Goal: Information Seeking & Learning: Learn about a topic

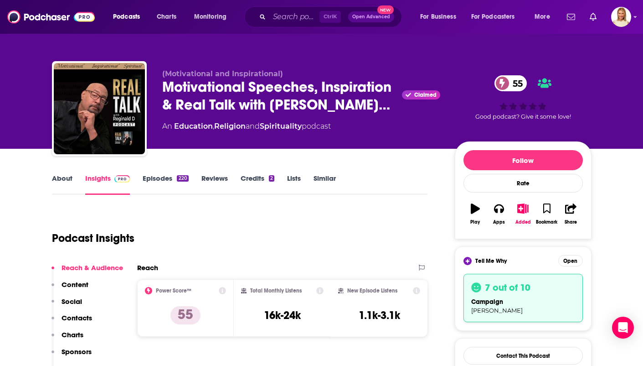
click at [226, 134] on div "(Motivational and Inspirational) Motivational Speeches, Inspiration & Real Talk…" at bounding box center [301, 105] width 278 height 73
click at [254, 217] on div "Podcast Insights" at bounding box center [236, 232] width 369 height 46
click at [163, 178] on link "Episodes 220" at bounding box center [166, 184] width 46 height 21
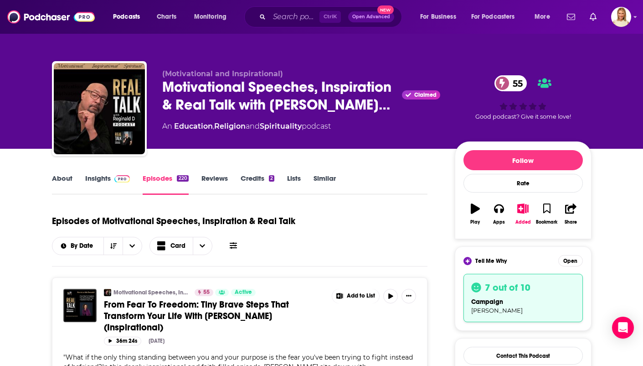
click at [226, 181] on link "Reviews" at bounding box center [214, 184] width 26 height 21
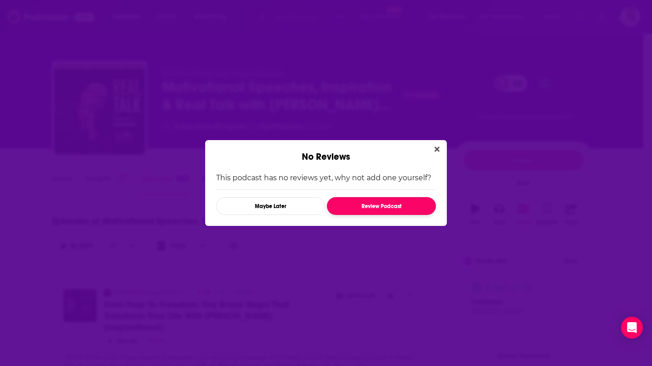
click at [414, 206] on button "Review Podcast" at bounding box center [381, 206] width 109 height 18
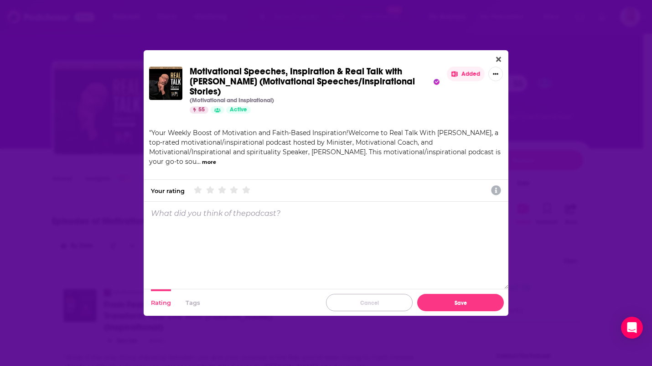
click at [369, 296] on button "Cancel" at bounding box center [369, 302] width 87 height 17
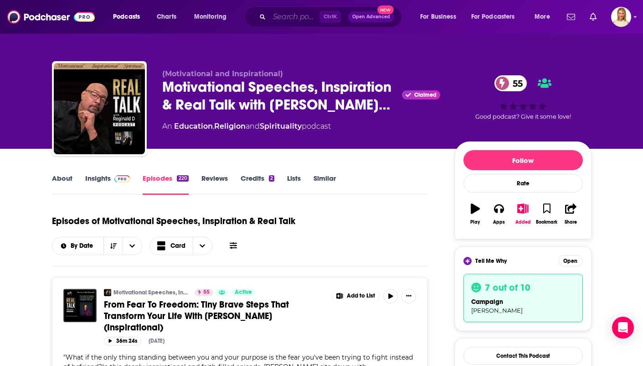
click at [303, 17] on input "Search podcasts, credits, & more..." at bounding box center [294, 17] width 50 height 15
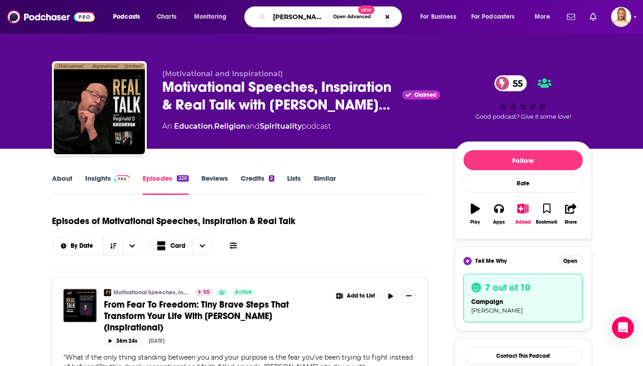
type input "[PERSON_NAME]"
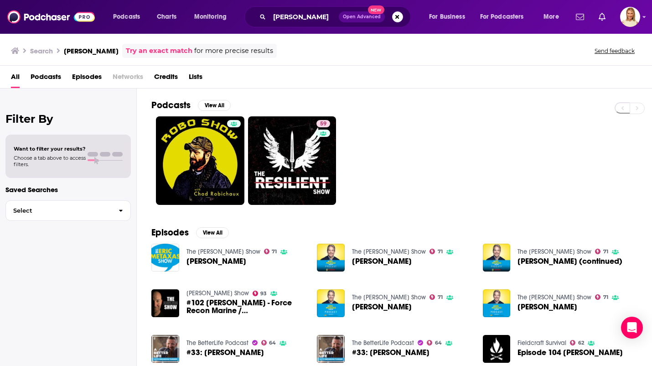
click at [50, 80] on span "Podcasts" at bounding box center [46, 78] width 31 height 19
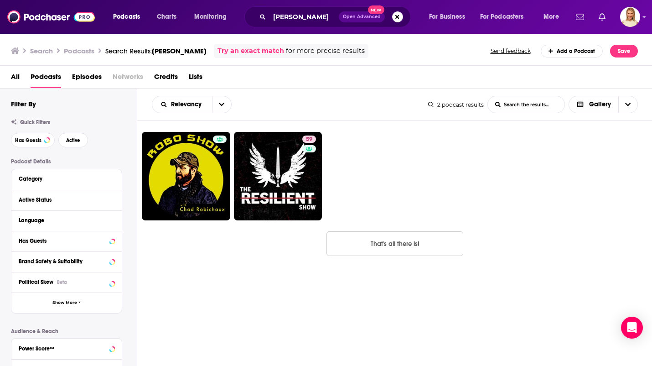
click at [46, 73] on span "Podcasts" at bounding box center [46, 78] width 31 height 19
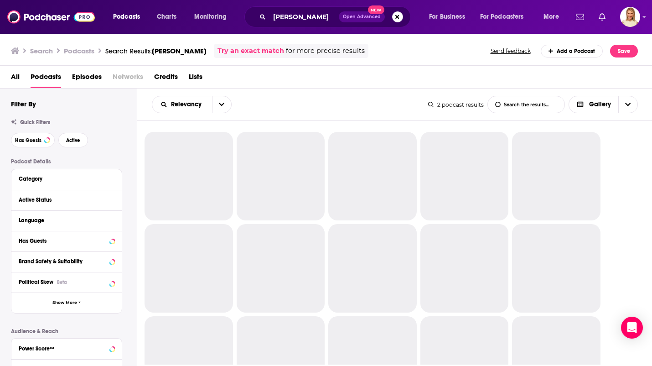
click at [17, 77] on span "All" at bounding box center [15, 78] width 9 height 19
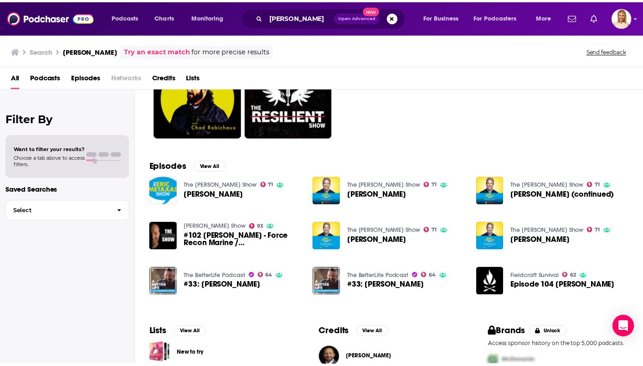
scroll to position [67, 0]
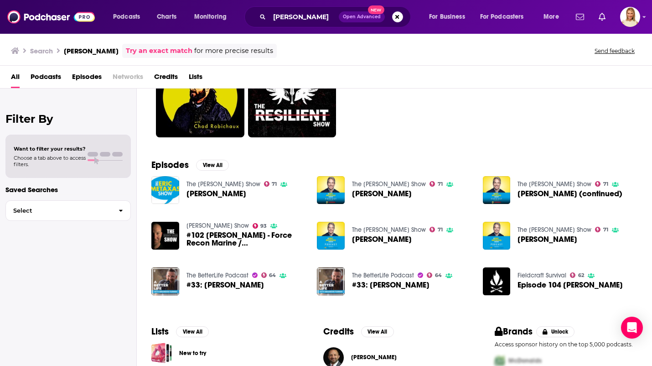
click at [555, 196] on span "[PERSON_NAME] (continued)" at bounding box center [569, 194] width 105 height 8
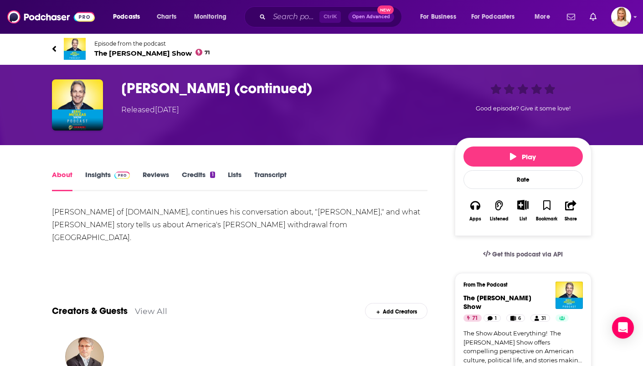
click at [102, 176] on link "Insights" at bounding box center [107, 180] width 45 height 21
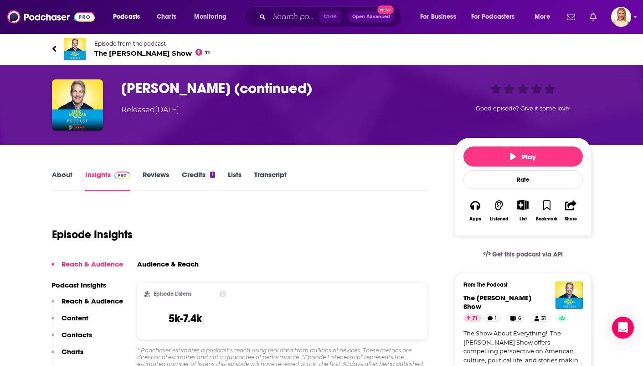
click at [61, 187] on link "About" at bounding box center [62, 180] width 21 height 21
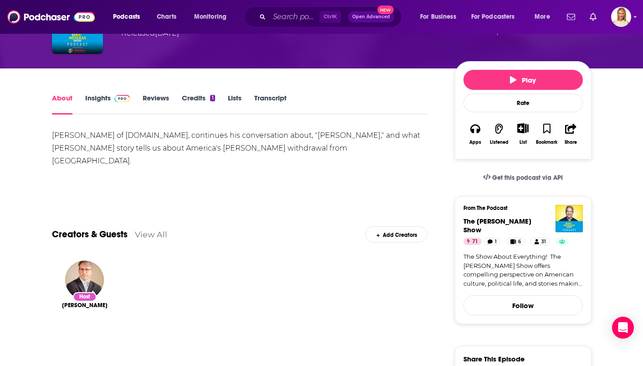
scroll to position [63, 0]
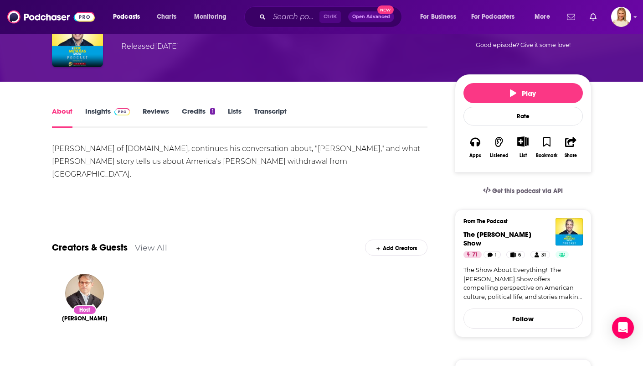
click at [97, 116] on link "Insights" at bounding box center [107, 117] width 45 height 21
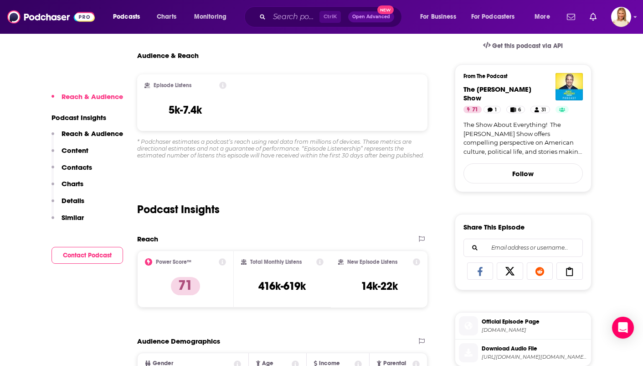
scroll to position [209, 0]
click at [70, 170] on p "Contacts" at bounding box center [77, 167] width 31 height 9
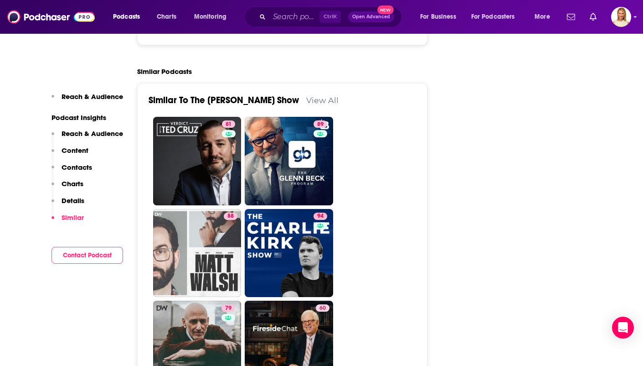
scroll to position [1654, 0]
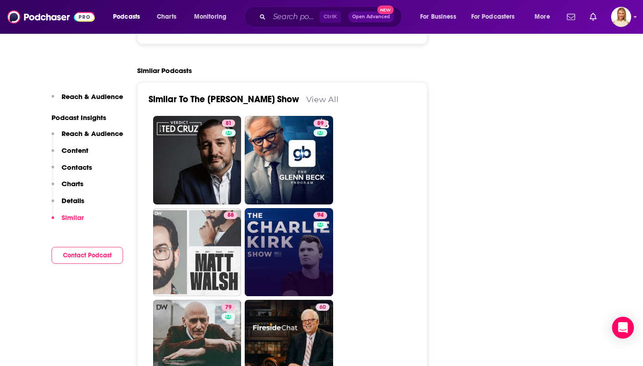
click at [302, 211] on link "94" at bounding box center [289, 252] width 88 height 88
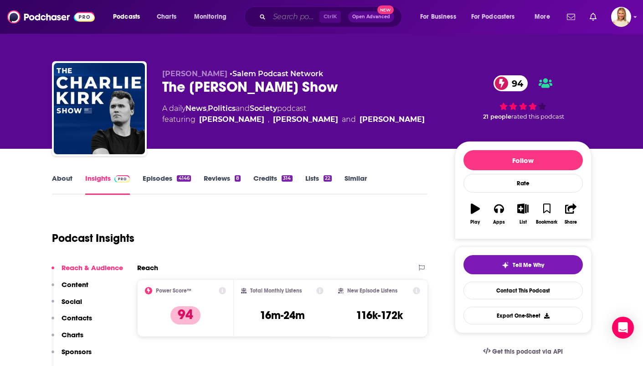
click at [294, 18] on input "Search podcasts, credits, & more..." at bounding box center [294, 17] width 50 height 15
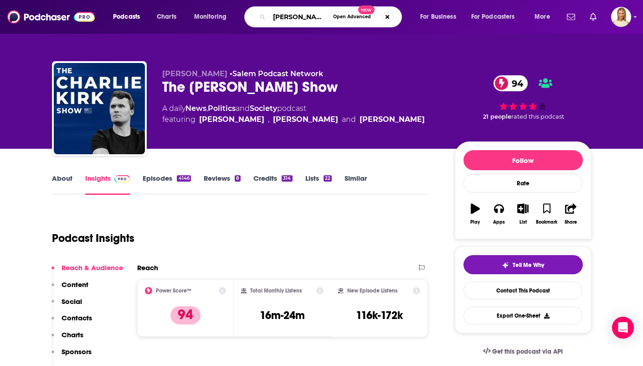
type input "[PERSON_NAME]"
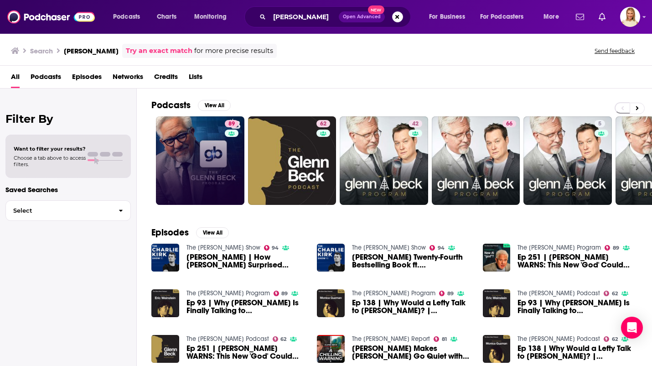
click at [196, 180] on link "89" at bounding box center [200, 160] width 88 height 88
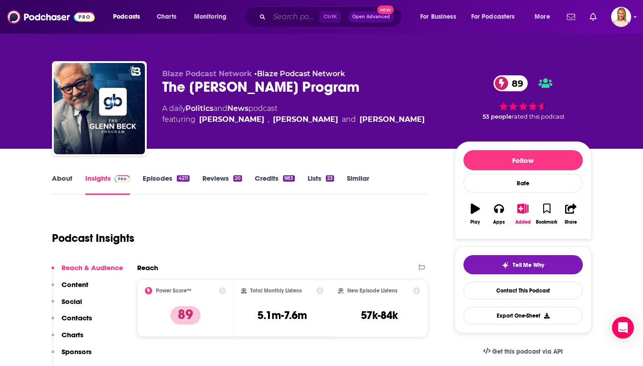
click at [306, 17] on input "Search podcasts, credits, & more..." at bounding box center [294, 17] width 50 height 15
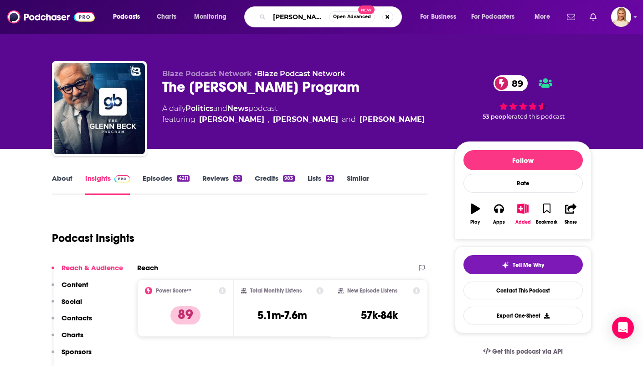
type input "[PERSON_NAME]"
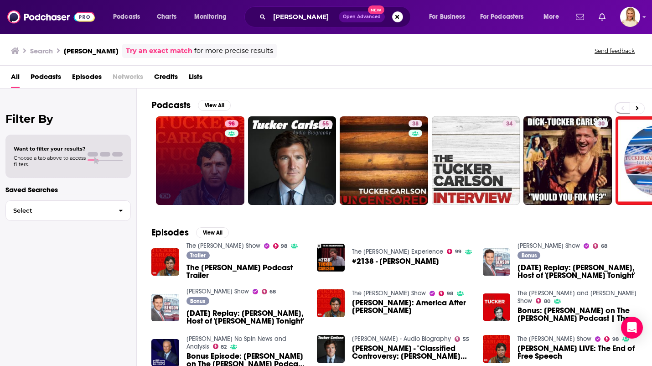
click at [215, 151] on link "98" at bounding box center [200, 160] width 88 height 88
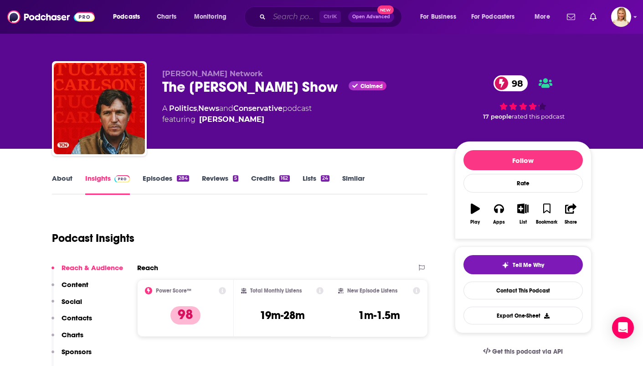
click at [291, 18] on input "Search podcasts, credits, & more..." at bounding box center [294, 17] width 50 height 15
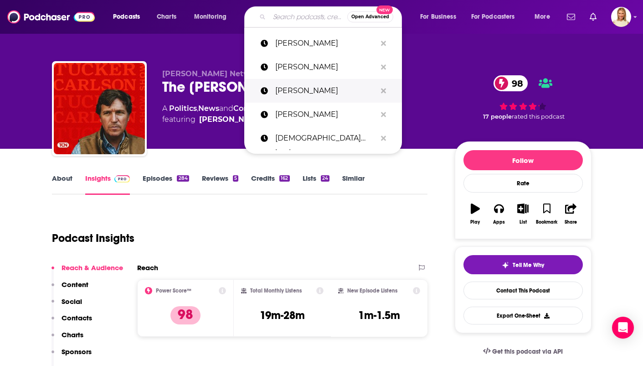
click at [329, 93] on p "[PERSON_NAME]" at bounding box center [325, 91] width 101 height 24
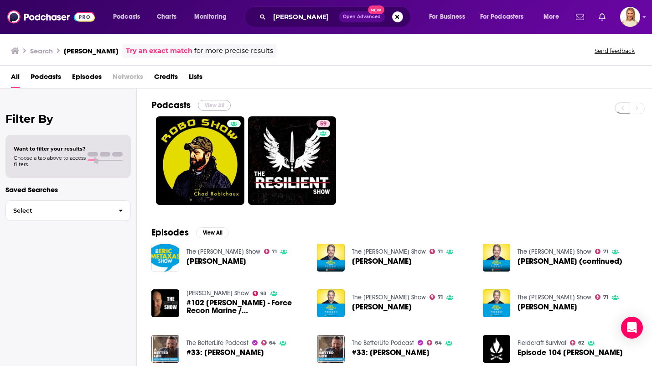
click at [218, 104] on button "View All" at bounding box center [214, 105] width 33 height 11
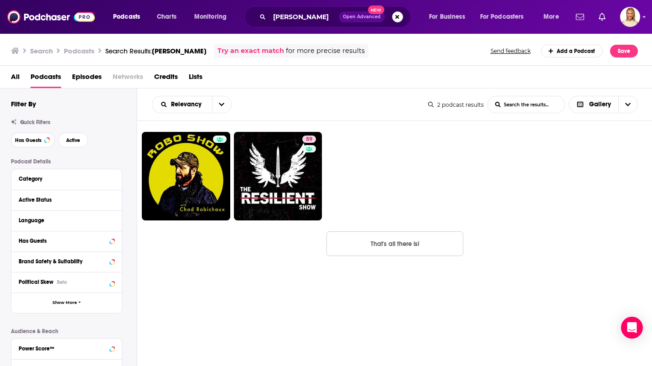
click at [425, 248] on button "That's all there is!" at bounding box center [394, 243] width 137 height 25
click at [330, 17] on input "[PERSON_NAME]" at bounding box center [303, 17] width 69 height 15
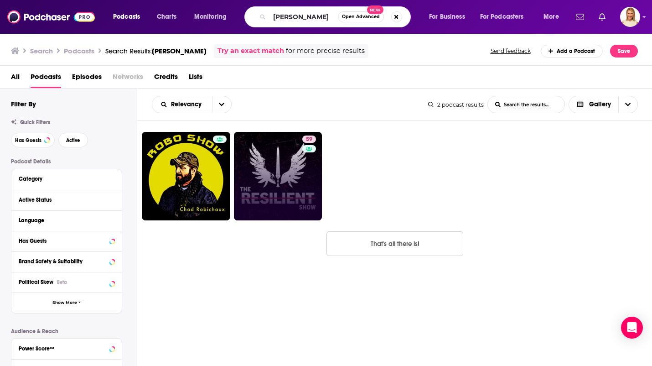
click at [283, 179] on link "59" at bounding box center [278, 176] width 88 height 88
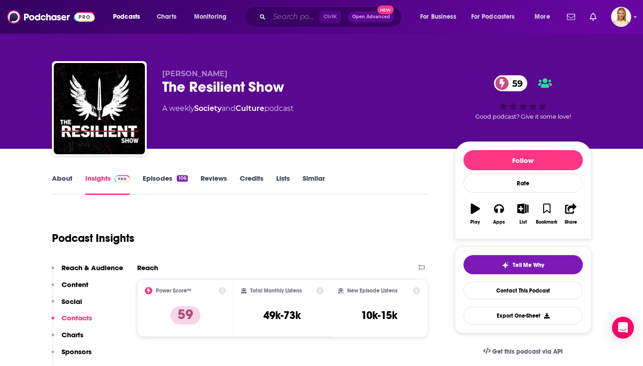
click at [293, 19] on input "Search podcasts, credits, & more..." at bounding box center [294, 17] width 50 height 15
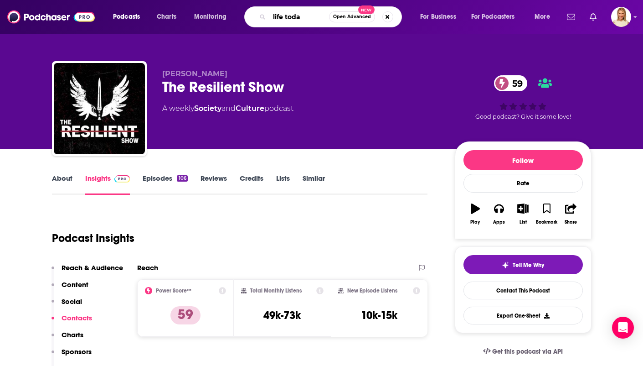
type input "life [DATE]"
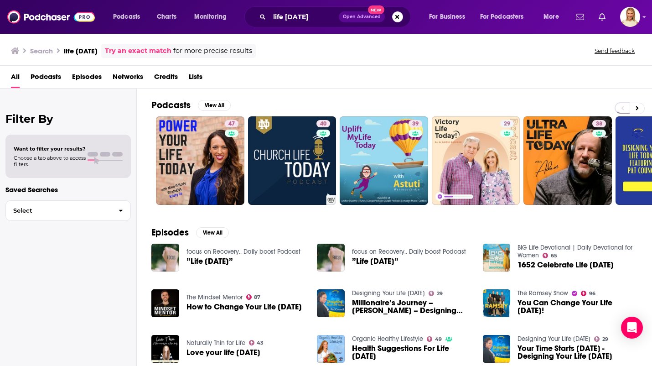
click at [41, 85] on span "Podcasts" at bounding box center [46, 78] width 31 height 19
